Goal: Transaction & Acquisition: Purchase product/service

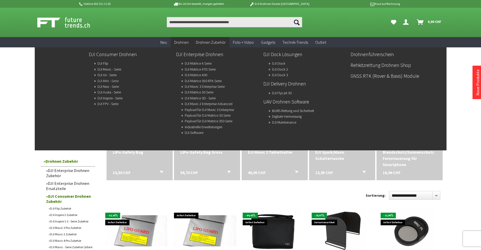
click at [113, 80] on link "DJI Mini - Serie" at bounding box center [107, 80] width 21 height 7
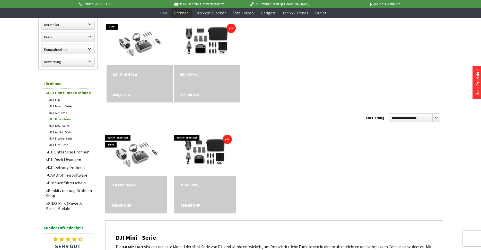
scroll to position [154, 0]
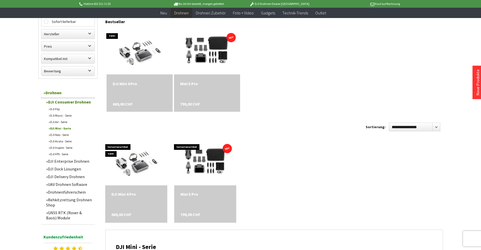
click at [196, 83] on div "Mini 5 Pro" at bounding box center [207, 83] width 54 height 6
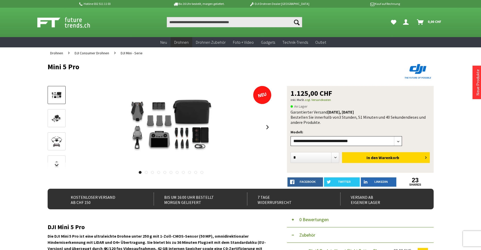
click at [397, 140] on select"] "**********" at bounding box center [346, 141] width 112 height 10
click at [11, 26] on header "Hotline 032 511 11 03 Bis 16 Uhr bestellt, [DATE] geliefert. DJI Drohnen Dealer…" at bounding box center [240, 18] width 481 height 37
click at [15, 23] on header "Hotline 032 511 11 03 Bis 16 Uhr bestellt, [DATE] geliefert. DJI Drohnen Dealer…" at bounding box center [240, 18] width 481 height 37
